Goal: Task Accomplishment & Management: Manage account settings

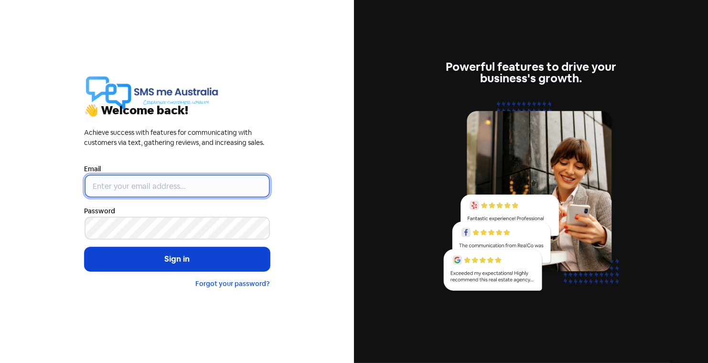
type input "[PERSON_NAME][EMAIL_ADDRESS][DOMAIN_NAME]"
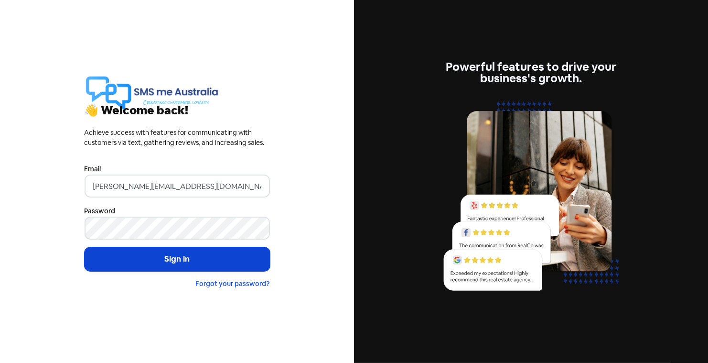
click at [183, 260] on button "Sign in" at bounding box center [177, 259] width 185 height 24
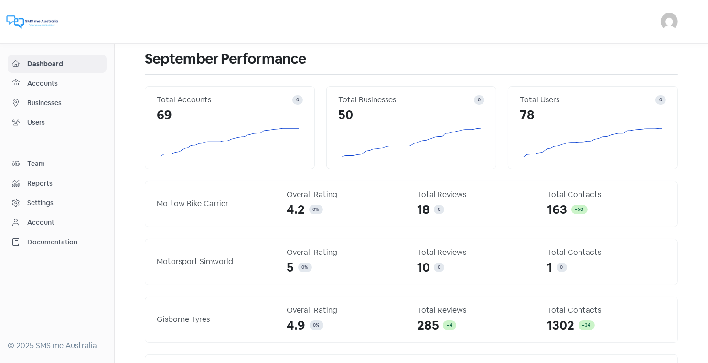
click at [56, 102] on span "Businesses" at bounding box center [64, 103] width 75 height 10
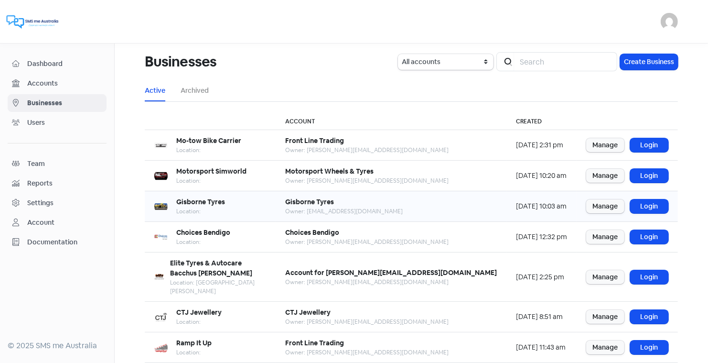
scroll to position [116, 0]
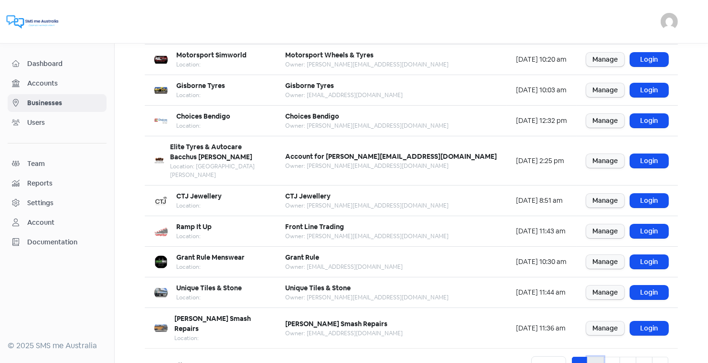
click at [593, 357] on link "2" at bounding box center [595, 366] width 17 height 18
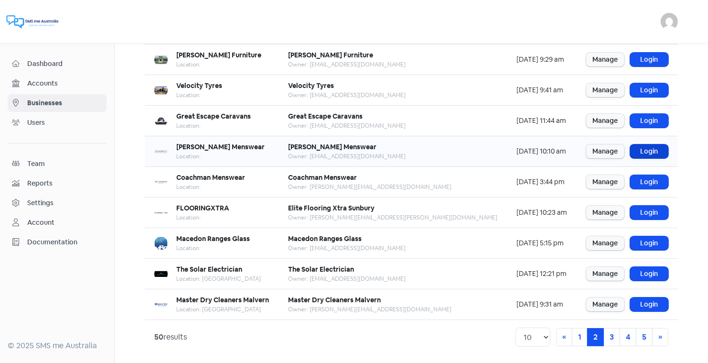
click at [639, 148] on link "Login" at bounding box center [649, 151] width 38 height 14
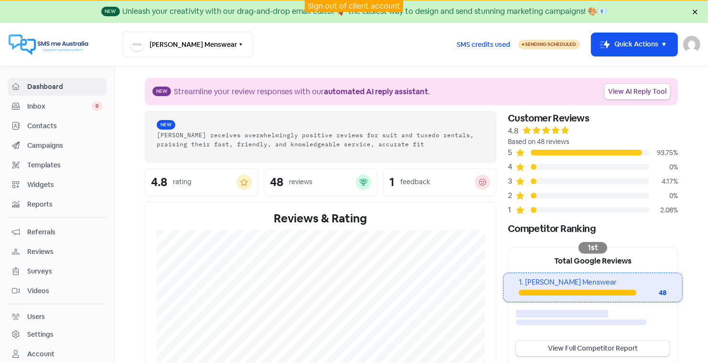
click at [40, 249] on span "Reviews" at bounding box center [64, 252] width 75 height 10
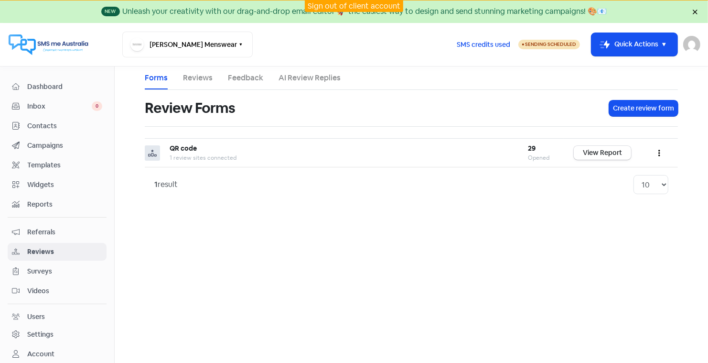
click at [245, 81] on link "Feedback" at bounding box center [245, 77] width 35 height 11
